Goal: Task Accomplishment & Management: Manage account settings

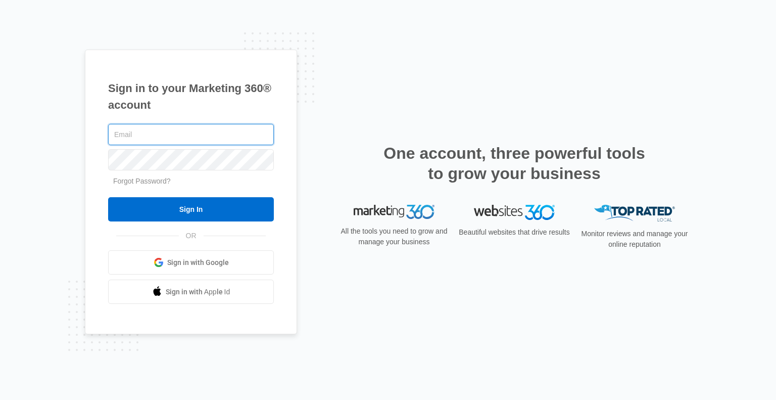
click at [156, 137] on input "text" at bounding box center [191, 134] width 166 height 21
type input "[PERSON_NAME][EMAIL_ADDRESS][DOMAIN_NAME]"
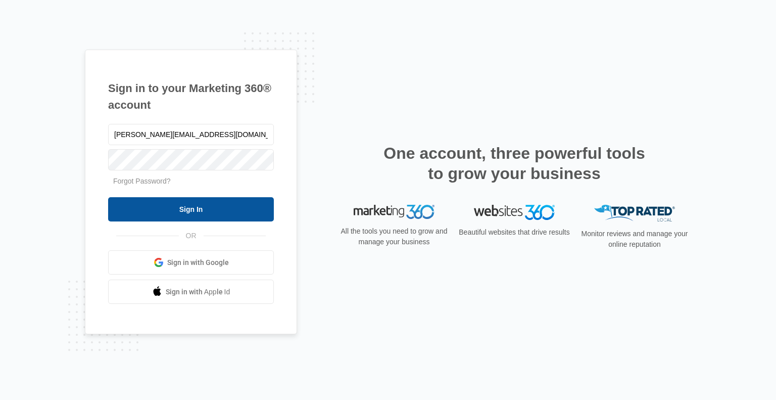
click at [188, 215] on input "Sign In" at bounding box center [191, 209] width 166 height 24
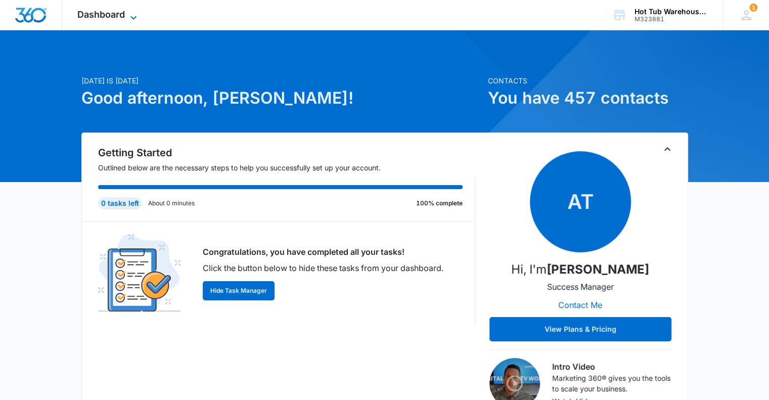
click at [102, 16] on span "Dashboard" at bounding box center [101, 14] width 48 height 11
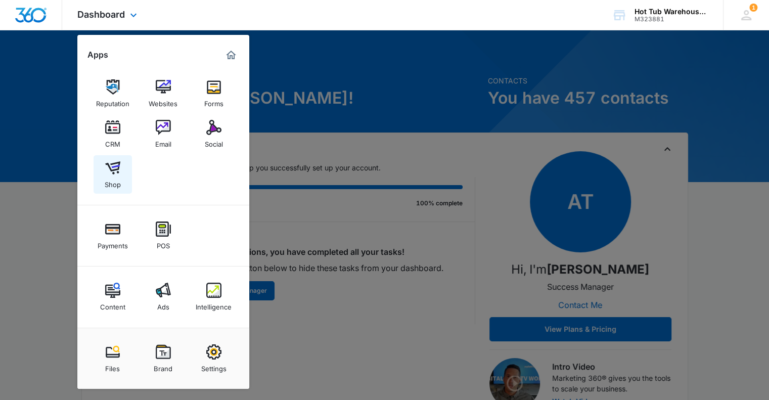
click at [115, 170] on img at bounding box center [112, 167] width 15 height 15
